Goal: Transaction & Acquisition: Book appointment/travel/reservation

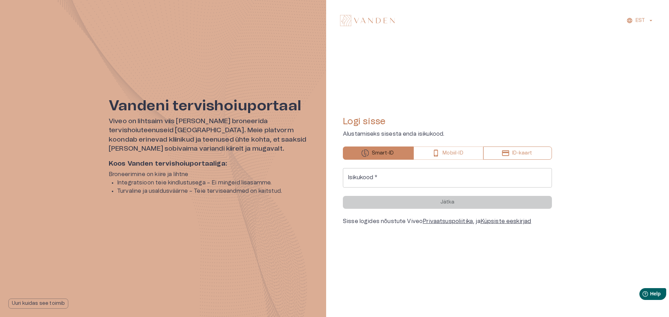
click at [526, 155] on p "ID-kaart" at bounding box center [522, 153] width 20 height 7
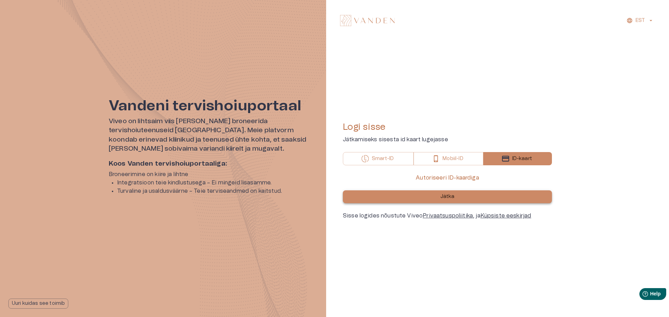
click at [442, 197] on p "Jätka" at bounding box center [447, 196] width 14 height 7
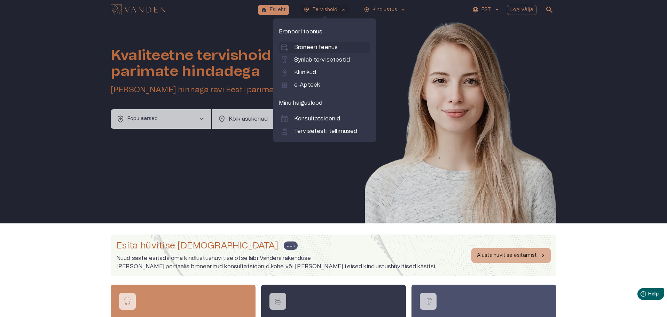
click at [316, 47] on p "Broneeri teenus" at bounding box center [316, 47] width 44 height 8
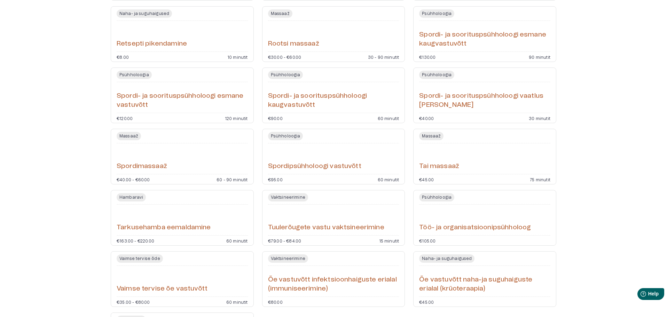
scroll to position [1900, 0]
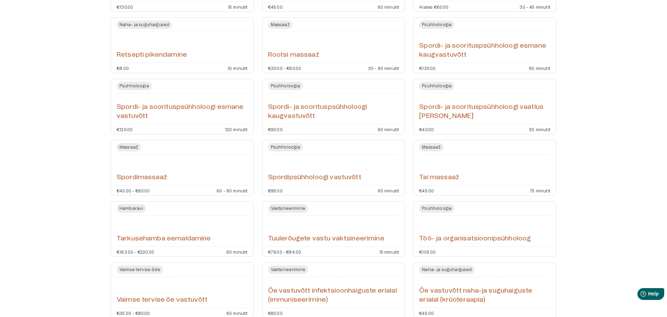
click at [448, 175] on h6 "Tai massaaž" at bounding box center [439, 177] width 40 height 9
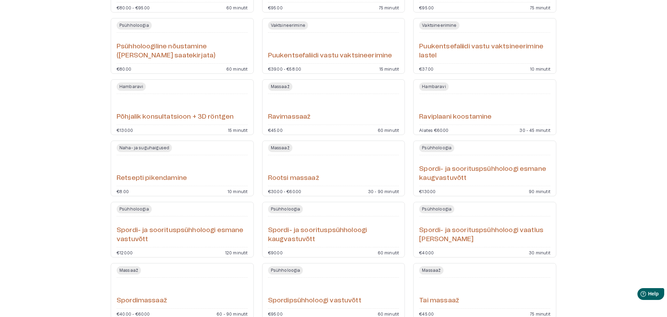
scroll to position [1774, 0]
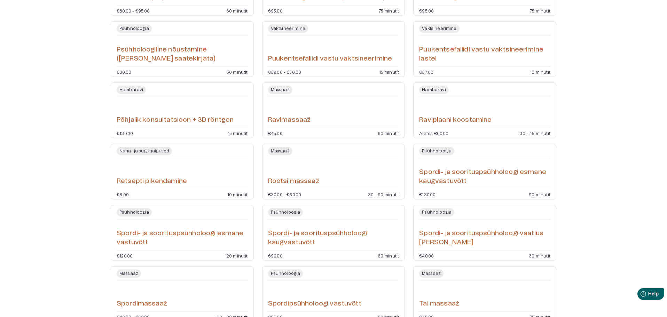
click at [172, 114] on div "Põhjalik konsultatsioon + 3D röntgen" at bounding box center [182, 112] width 131 height 25
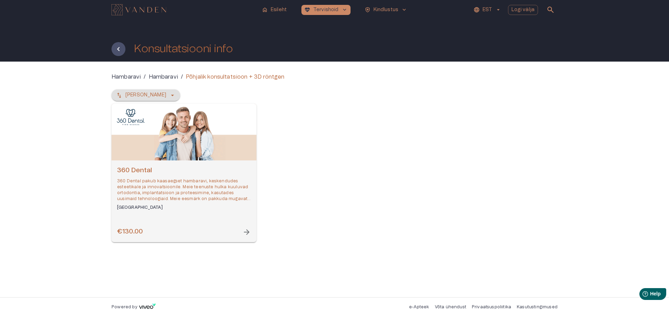
click at [169, 94] on icon "button" at bounding box center [172, 95] width 7 height 7
click at [171, 95] on icon "button" at bounding box center [172, 94] width 3 height 1
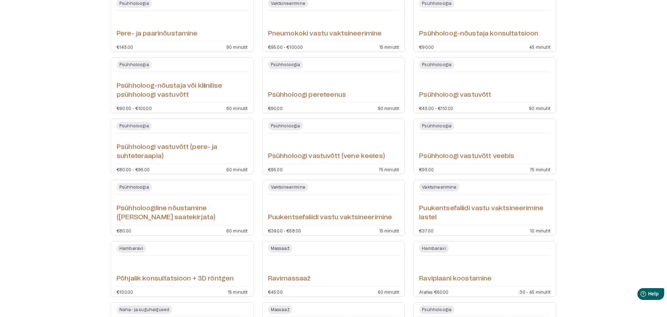
scroll to position [1508, 0]
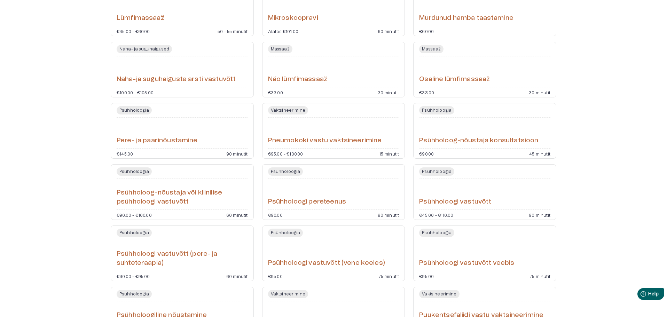
click at [298, 20] on h6 "Mikroskoopravi" at bounding box center [293, 18] width 50 height 9
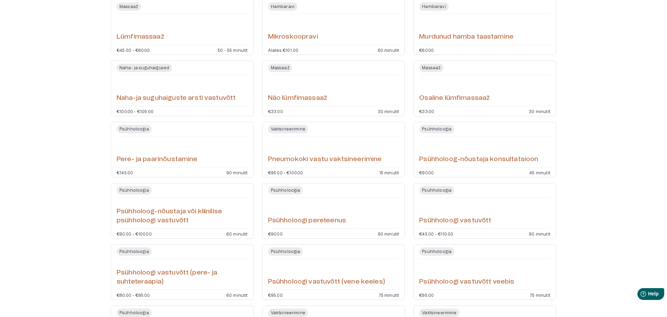
scroll to position [1486, 0]
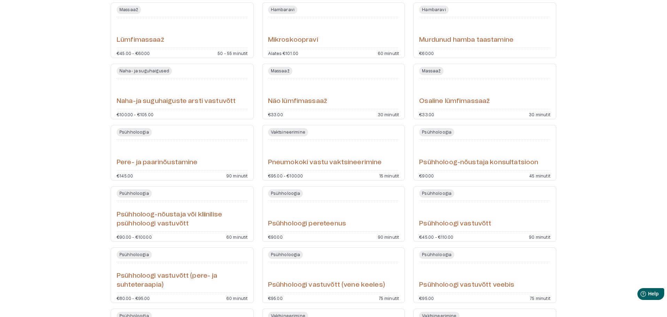
click at [282, 98] on h6 "Näo lümfimassaaž" at bounding box center [297, 101] width 59 height 9
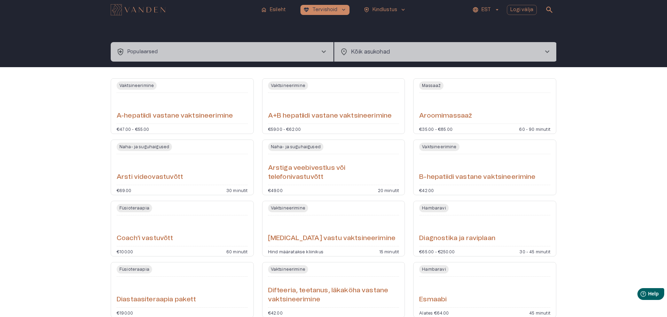
click at [549, 51] on span "chevron_right" at bounding box center [547, 52] width 8 height 8
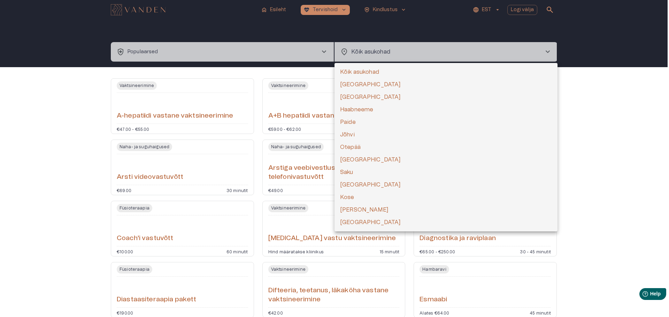
click at [356, 99] on li "[GEOGRAPHIC_DATA]" at bounding box center [445, 97] width 223 height 13
type input "**********"
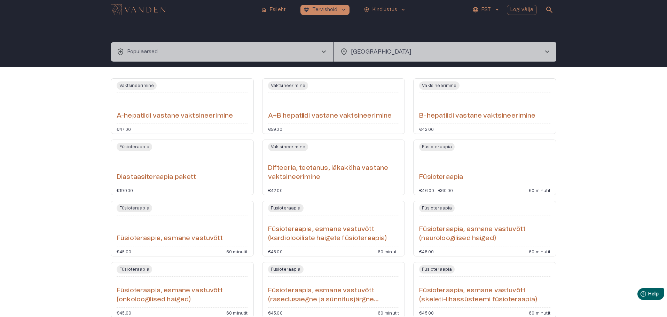
click at [324, 51] on span "chevron_right" at bounding box center [324, 52] width 8 height 8
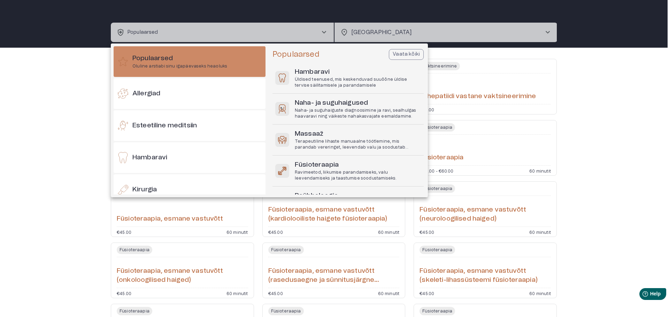
click at [59, 89] on div at bounding box center [334, 158] width 669 height 317
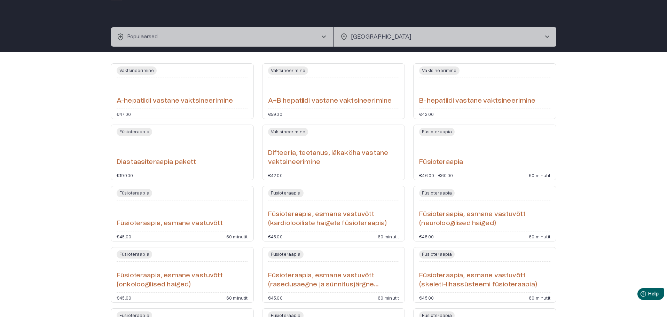
scroll to position [0, 0]
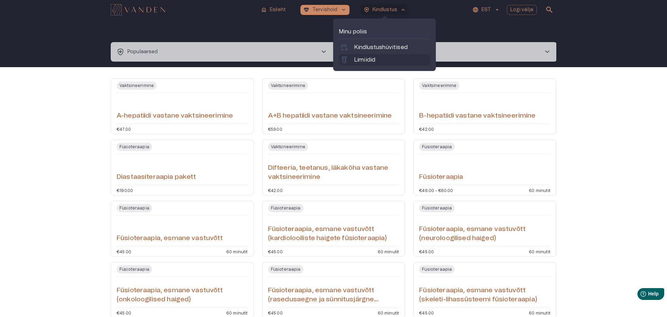
click at [370, 59] on p "Limiidid" at bounding box center [364, 60] width 21 height 8
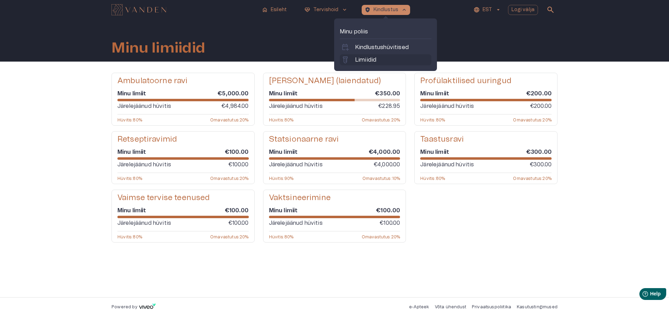
click at [365, 60] on p "Limiidid" at bounding box center [365, 60] width 21 height 8
click at [402, 7] on span "keyboard_arrow_up" at bounding box center [404, 10] width 6 height 6
click at [367, 45] on p "Kindlustushüvitised" at bounding box center [382, 47] width 54 height 8
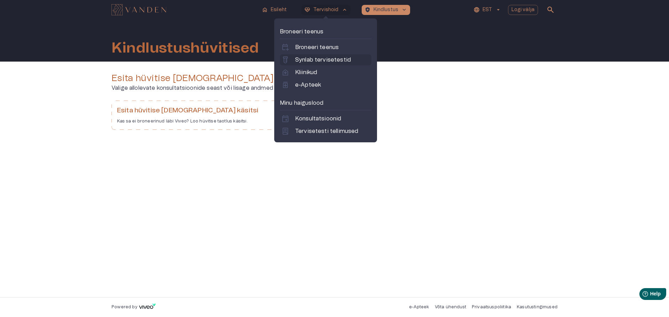
click at [303, 62] on p "Synlab tervisetestid" at bounding box center [323, 60] width 56 height 8
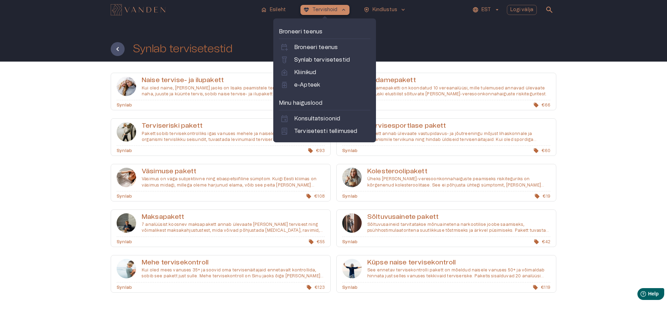
click at [344, 11] on span "keyboard_arrow_up" at bounding box center [344, 10] width 6 height 6
click at [298, 73] on p "Kliinikud" at bounding box center [305, 72] width 22 height 8
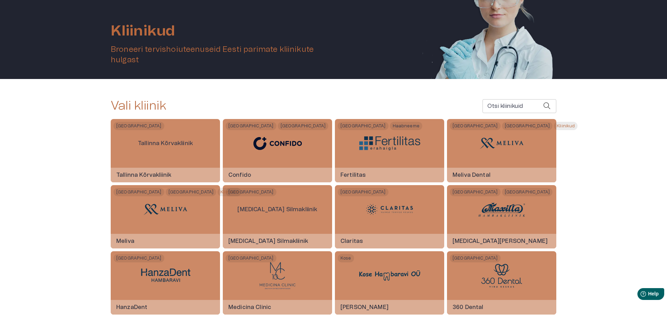
scroll to position [70, 0]
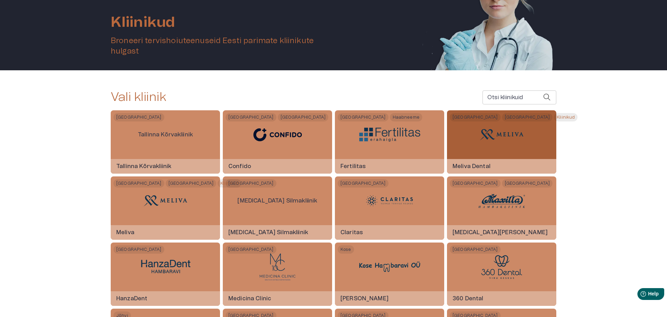
click at [502, 118] on span "[GEOGRAPHIC_DATA]" at bounding box center [527, 117] width 51 height 8
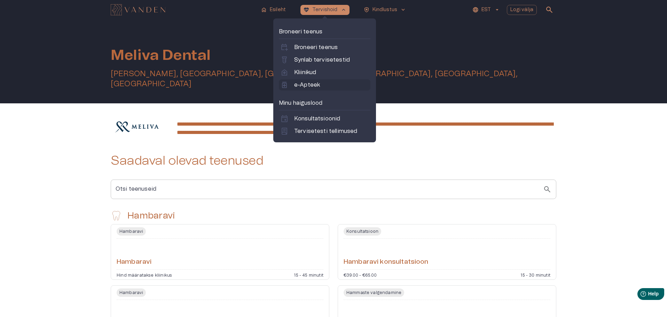
click at [308, 84] on p "e-Apteek" at bounding box center [307, 85] width 26 height 8
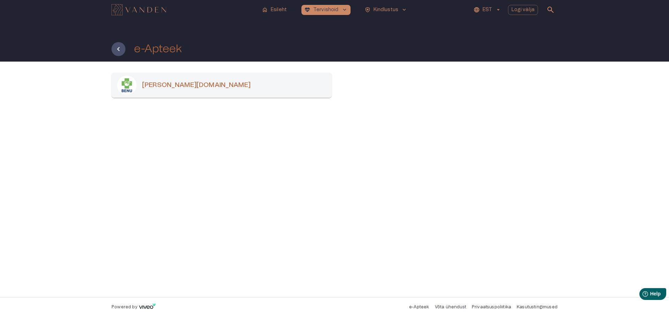
click at [168, 88] on h6 "[PERSON_NAME][DOMAIN_NAME]" at bounding box center [196, 85] width 108 height 9
